Goal: Check status: Check status

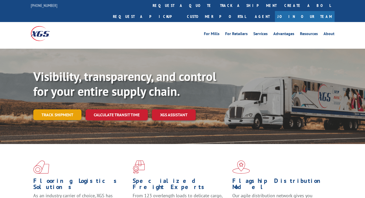
click at [68, 109] on link "Track shipment" at bounding box center [57, 114] width 48 height 11
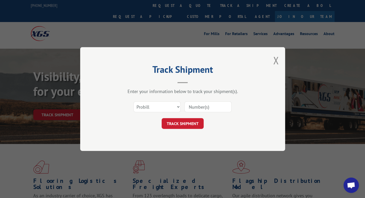
click at [197, 105] on input at bounding box center [208, 107] width 47 height 11
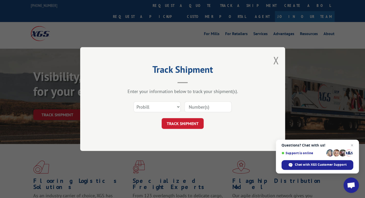
paste input "15095511"
type input "15095511"
click at [184, 123] on button "TRACK SHIPMENT" at bounding box center [183, 123] width 42 height 11
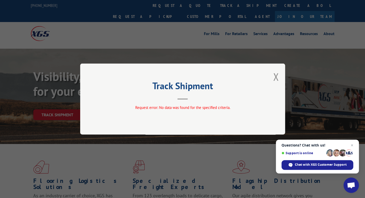
click at [275, 76] on button "Close modal" at bounding box center [276, 77] width 6 height 14
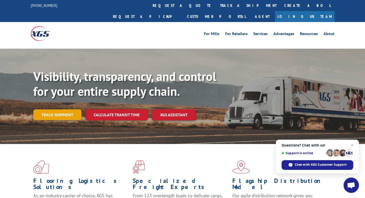
click at [63, 109] on link "Track shipment" at bounding box center [57, 114] width 48 height 11
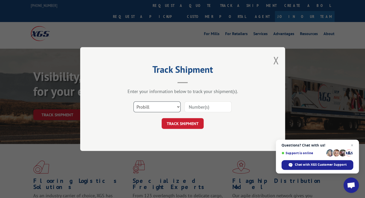
click at [142, 106] on select "Select category... Probill BOL PO" at bounding box center [157, 107] width 47 height 11
select select "bol"
click at [134, 102] on select "Select category... Probill BOL PO" at bounding box center [157, 107] width 47 height 11
click at [202, 109] on input at bounding box center [208, 107] width 47 height 11
paste input "3376177"
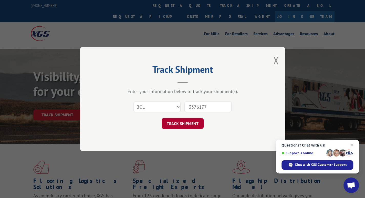
type input "3376177"
click at [186, 124] on button "TRACK SHIPMENT" at bounding box center [183, 123] width 42 height 11
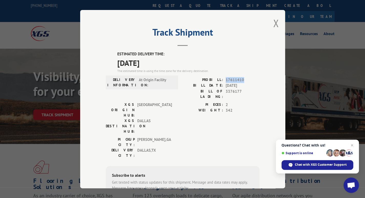
drag, startPoint x: 246, startPoint y: 78, endPoint x: 224, endPoint y: 79, distance: 22.1
click at [226, 79] on span "17611410" at bounding box center [243, 80] width 34 height 6
copy span "17611410"
click at [273, 23] on button "Close modal" at bounding box center [276, 23] width 6 height 14
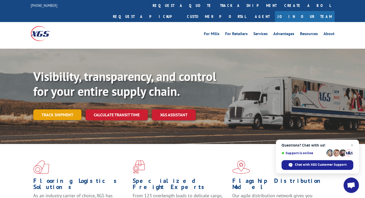
click at [53, 109] on link "Track shipment" at bounding box center [57, 114] width 48 height 11
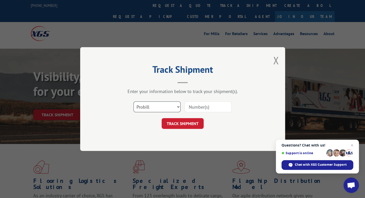
click at [152, 105] on select "Select category... Probill BOL PO" at bounding box center [157, 107] width 47 height 11
select select "bol"
click at [134, 102] on select "Select category... Probill BOL PO" at bounding box center [157, 107] width 47 height 11
click at [194, 108] on input at bounding box center [208, 107] width 47 height 11
paste input "3376177"
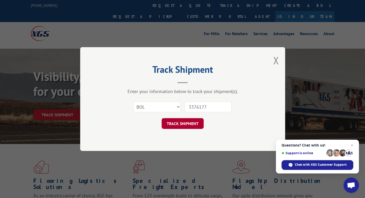
type input "3376177"
click at [184, 122] on button "TRACK SHIPMENT" at bounding box center [183, 123] width 42 height 11
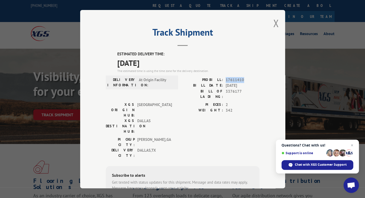
drag, startPoint x: 242, startPoint y: 79, endPoint x: 223, endPoint y: 79, distance: 19.0
click at [223, 79] on div "PROBILL: 17611410" at bounding box center [221, 80] width 77 height 6
copy span "17611410"
click at [274, 25] on button "Close modal" at bounding box center [276, 23] width 6 height 14
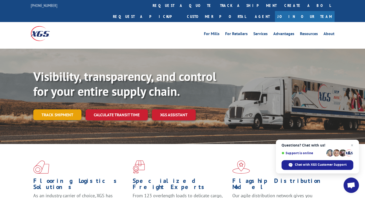
click at [55, 109] on link "Track shipment" at bounding box center [57, 114] width 48 height 11
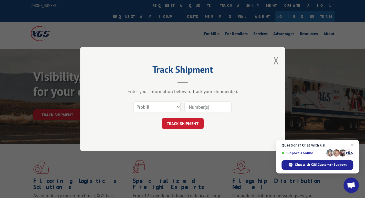
click at [210, 108] on input at bounding box center [208, 107] width 47 height 11
paste input "3376359"
type input "3376359"
click at [161, 108] on select "Select category... Probill BOL PO" at bounding box center [157, 107] width 47 height 11
select select "bol"
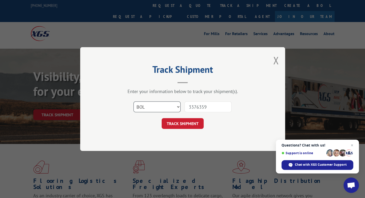
click at [134, 102] on select "Select category... Probill BOL PO" at bounding box center [157, 107] width 47 height 11
click at [178, 123] on button "TRACK SHIPMENT" at bounding box center [183, 123] width 42 height 11
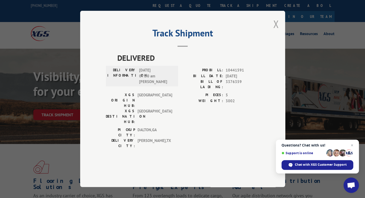
click at [275, 31] on button "Close modal" at bounding box center [276, 24] width 6 height 14
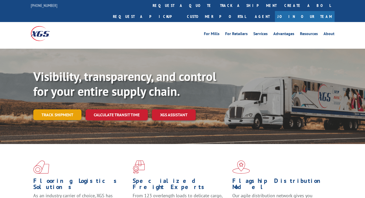
click at [72, 109] on link "Track shipment" at bounding box center [57, 114] width 48 height 11
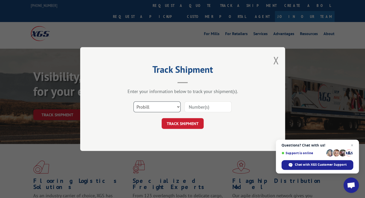
click at [156, 106] on select "Select category... Probill BOL PO" at bounding box center [157, 107] width 47 height 11
select select "bol"
click at [134, 102] on select "Select category... Probill BOL PO" at bounding box center [157, 107] width 47 height 11
click at [204, 106] on input at bounding box center [208, 107] width 47 height 11
type input "612737"
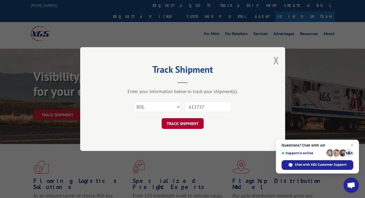
click at [178, 125] on button "TRACK SHIPMENT" at bounding box center [183, 123] width 42 height 11
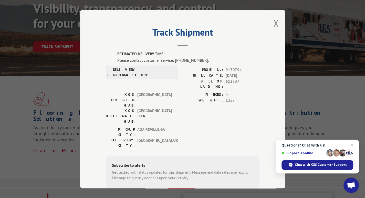
scroll to position [89, 0]
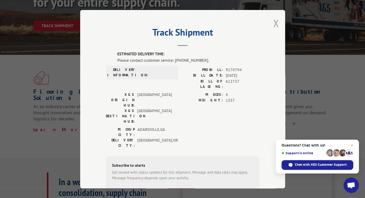
click at [277, 25] on button "Close modal" at bounding box center [276, 23] width 6 height 14
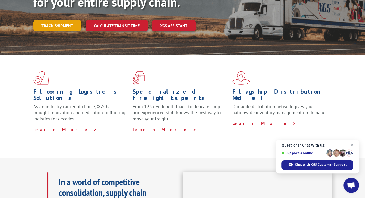
click at [65, 20] on link "Track shipment" at bounding box center [57, 25] width 48 height 11
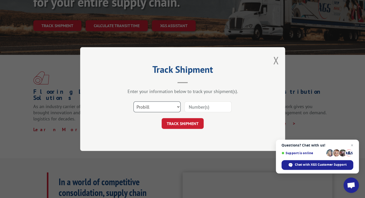
click at [162, 107] on select "Select category... Probill BOL PO" at bounding box center [157, 107] width 47 height 11
select select "bol"
click at [134, 102] on select "Select category... Probill BOL PO" at bounding box center [157, 107] width 47 height 11
click at [193, 108] on input at bounding box center [208, 107] width 47 height 11
paste input "612737"
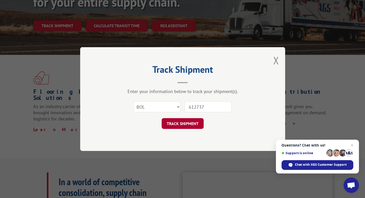
type input "612737"
click at [185, 123] on button "TRACK SHIPMENT" at bounding box center [183, 123] width 42 height 11
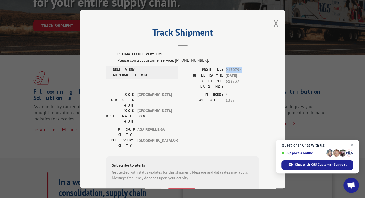
drag, startPoint x: 239, startPoint y: 70, endPoint x: 225, endPoint y: 69, distance: 14.4
click at [226, 69] on span "9170794" at bounding box center [243, 70] width 34 height 6
copy span "9170794"
click at [271, 23] on div "Track Shipment ESTIMATED DELIVERY TIME: Please contact customer service: [PHONE…" at bounding box center [182, 99] width 205 height 178
click at [271, 24] on div "Track Shipment ESTIMATED DELIVERY TIME: Please contact customer service: [PHONE…" at bounding box center [182, 99] width 205 height 178
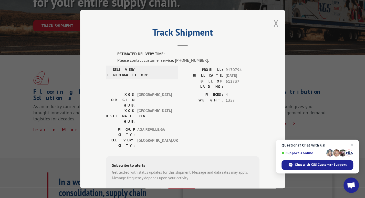
click at [273, 24] on button "Close modal" at bounding box center [276, 23] width 6 height 14
